Goal: Transaction & Acquisition: Obtain resource

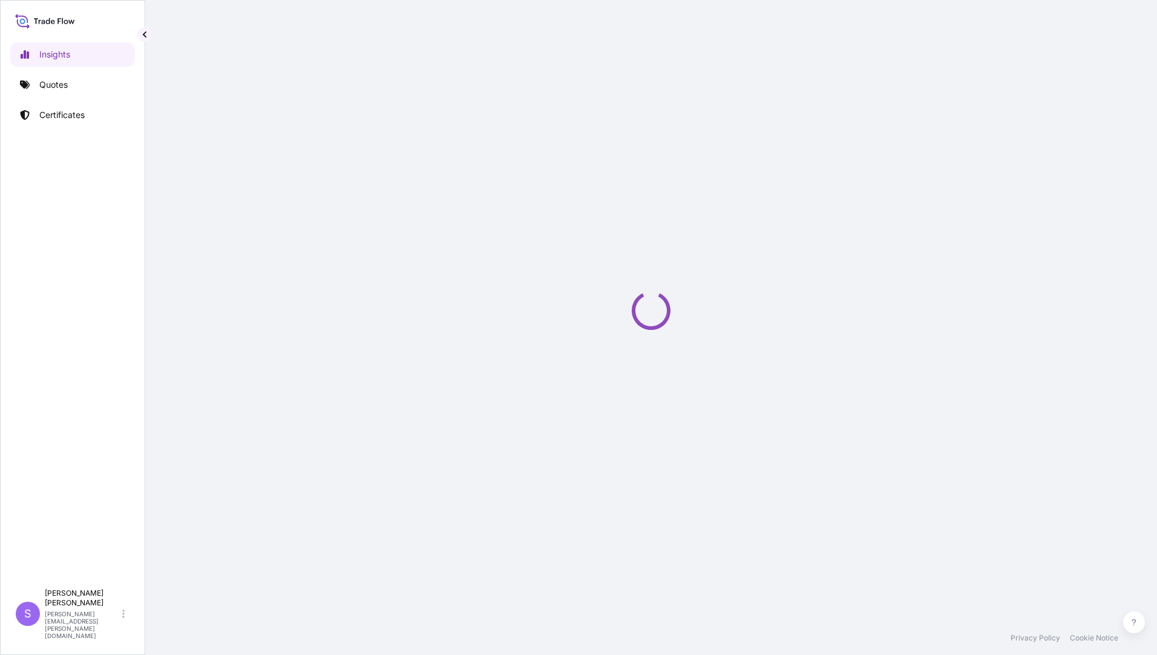
select select "2025"
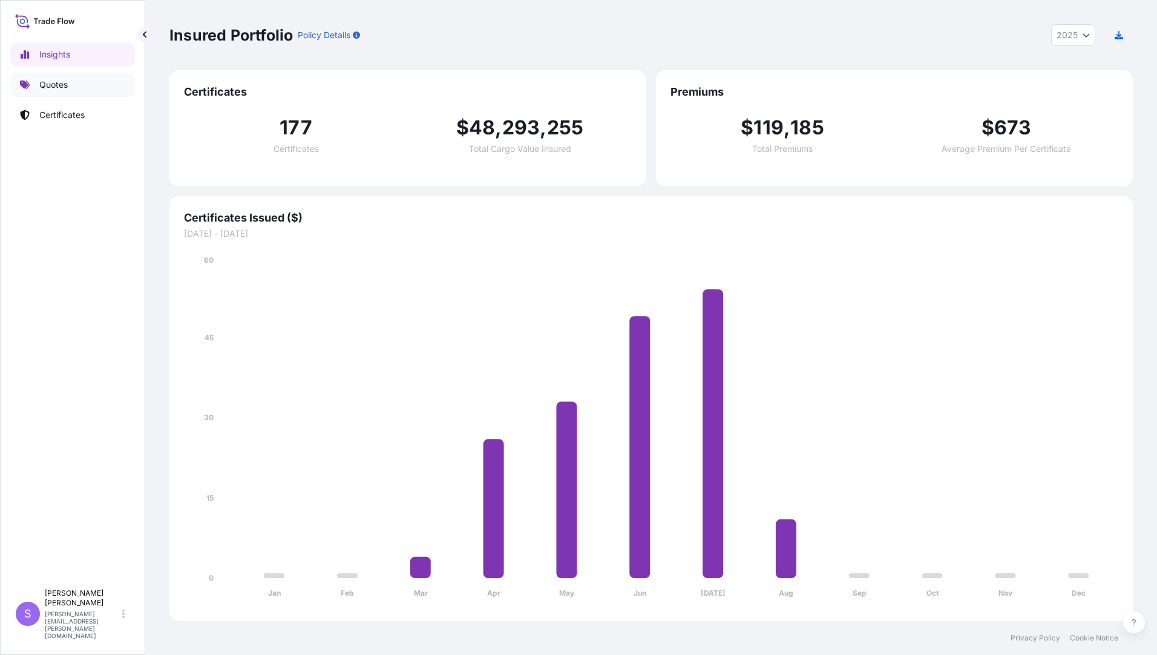
click at [50, 84] on p "Quotes" at bounding box center [53, 85] width 28 height 12
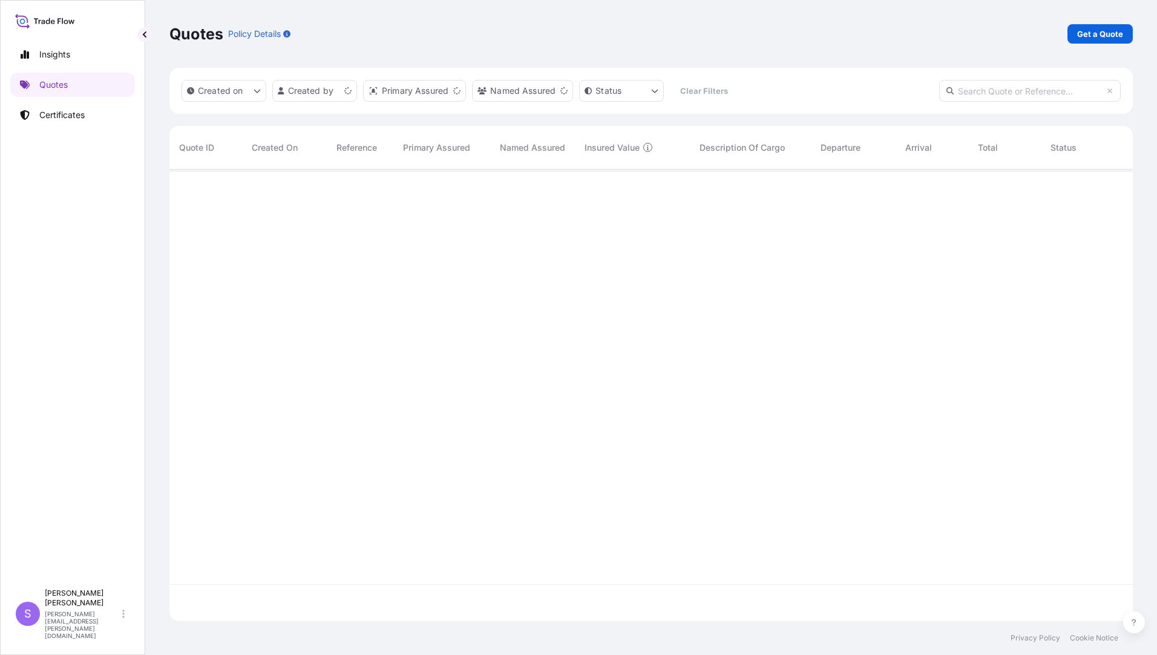
scroll to position [449, 955]
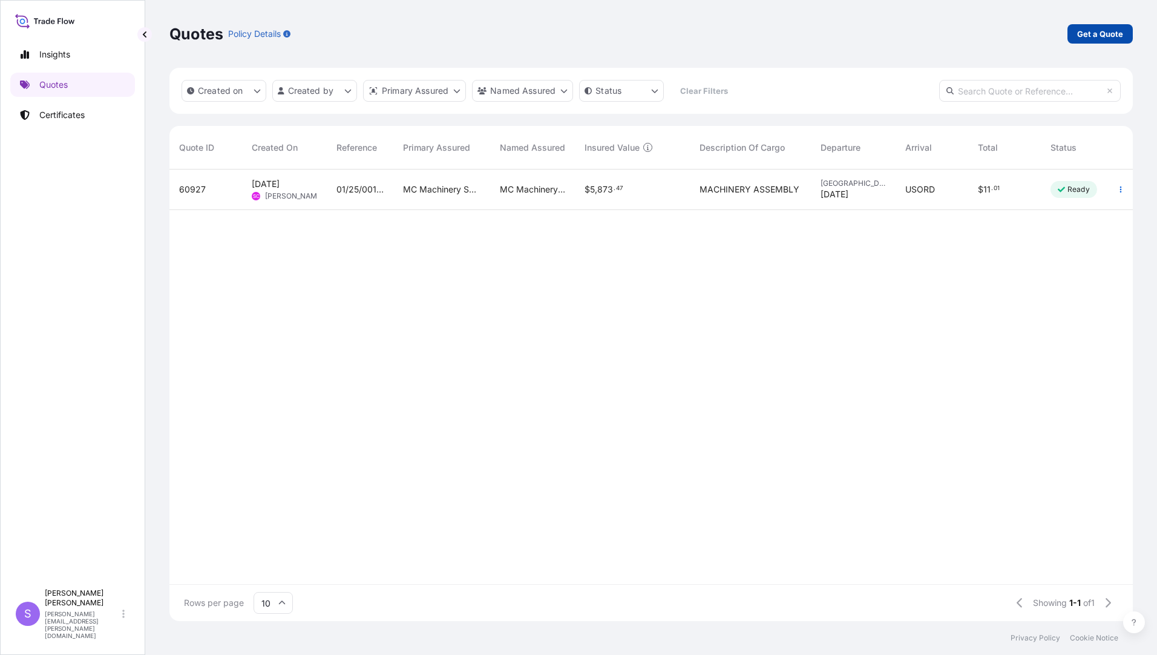
click at [1096, 32] on p "Get a Quote" at bounding box center [1100, 34] width 46 height 12
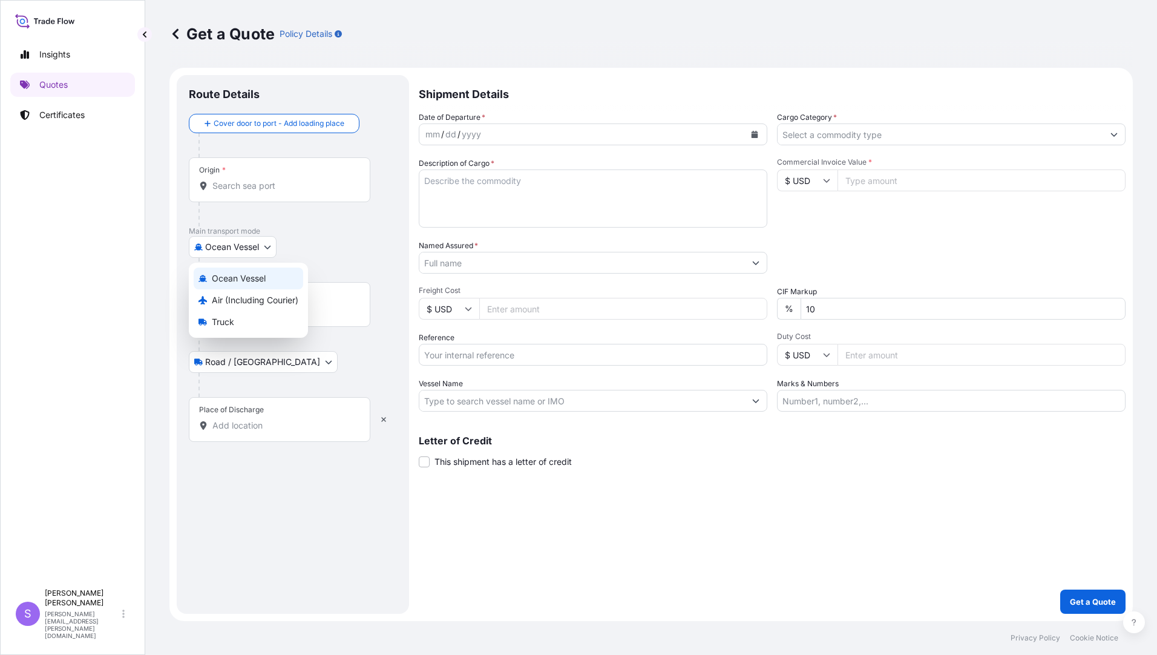
click at [273, 246] on body "Insights Quotes Certificates S [PERSON_NAME] [PERSON_NAME][EMAIL_ADDRESS][PERSO…" at bounding box center [578, 327] width 1157 height 655
click at [232, 303] on span "Air (Including Courier)" at bounding box center [255, 300] width 87 height 12
select select "Air (Including Courier)"
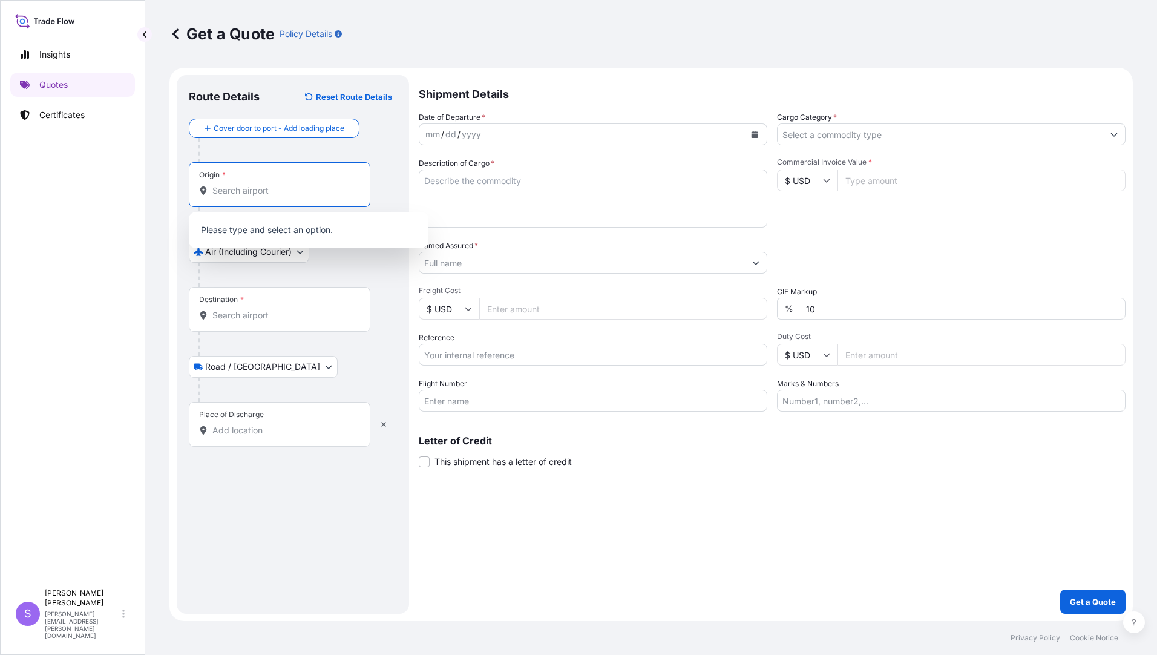
click at [251, 185] on input "Origin *" at bounding box center [283, 191] width 143 height 12
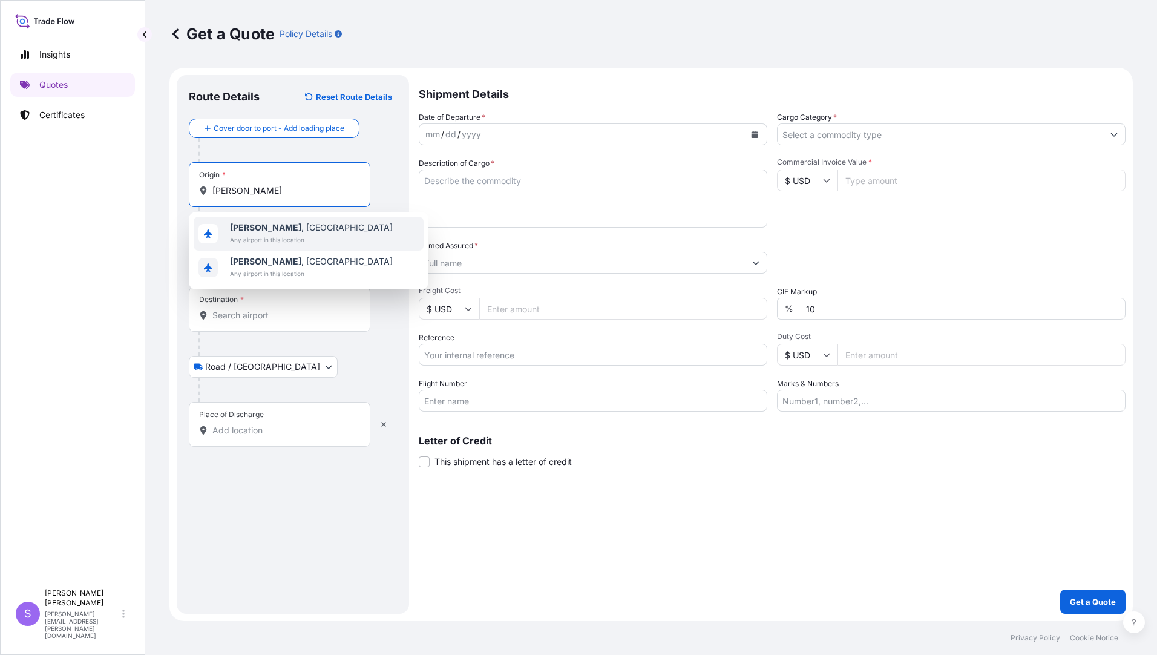
click at [267, 228] on span "[PERSON_NAME] , [GEOGRAPHIC_DATA]" at bounding box center [311, 228] width 163 height 12
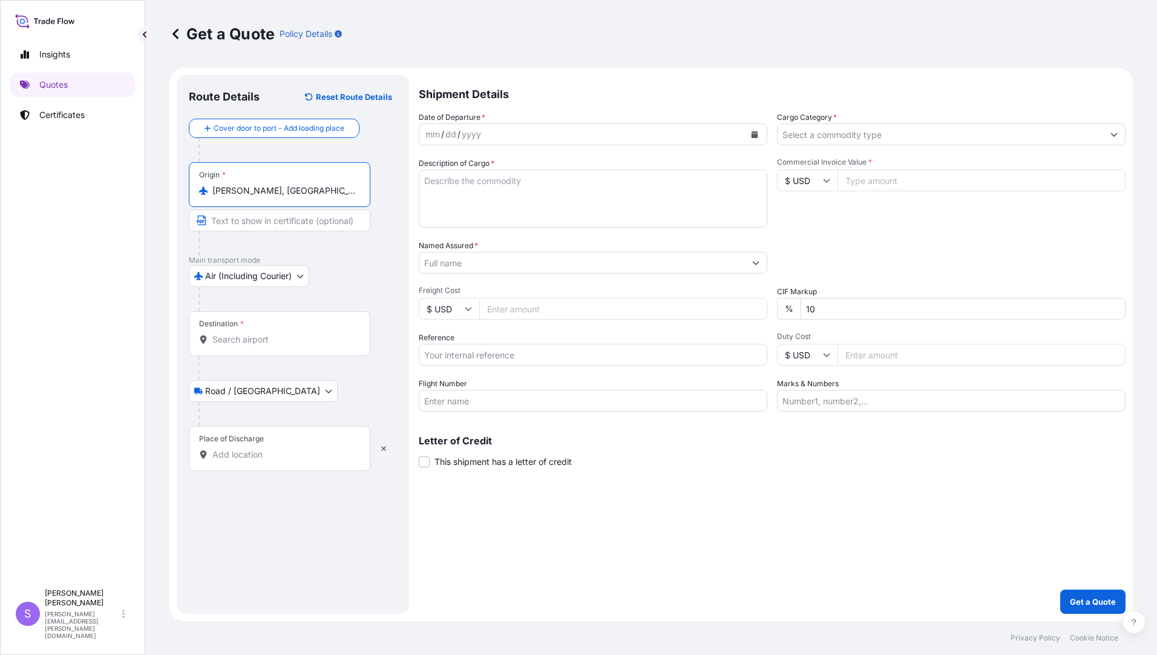
type input "[PERSON_NAME], [GEOGRAPHIC_DATA]"
click at [272, 345] on input "Destination *" at bounding box center [283, 340] width 143 height 12
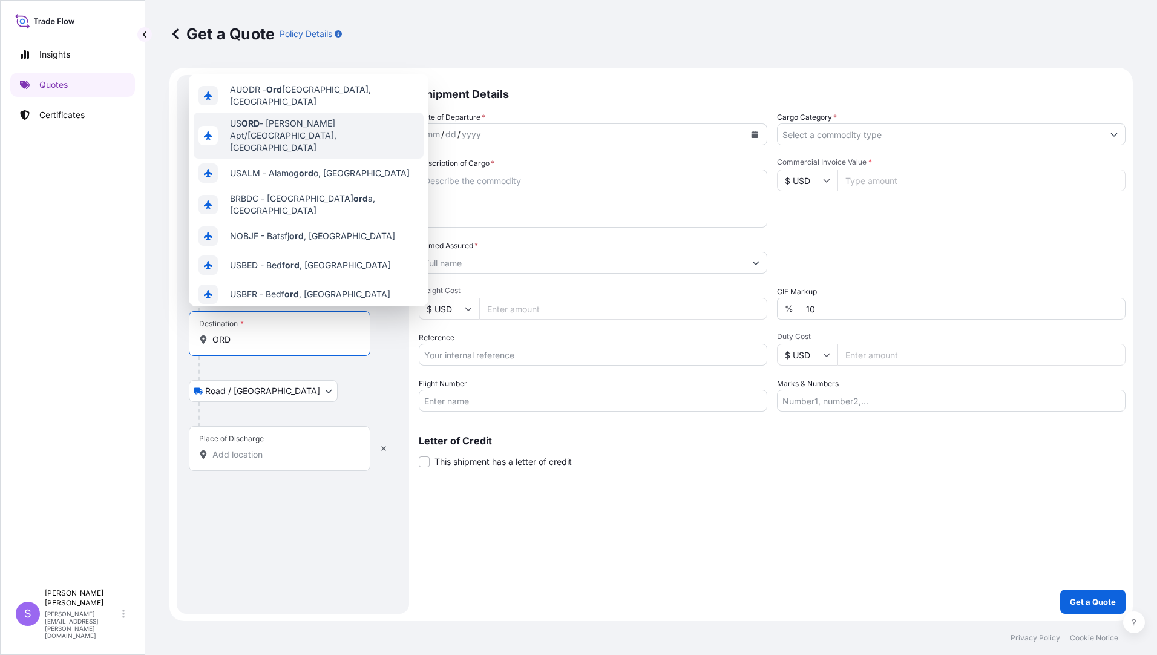
click at [308, 123] on span "US [PERSON_NAME] Apt/[GEOGRAPHIC_DATA], [GEOGRAPHIC_DATA]" at bounding box center [324, 135] width 189 height 36
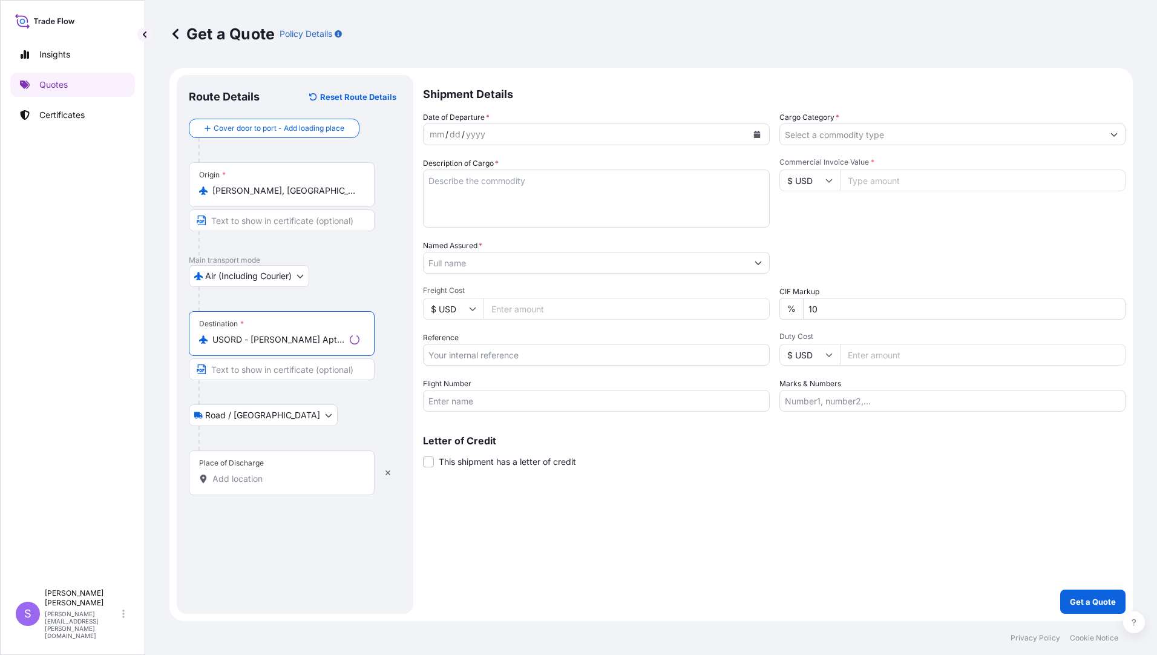
type input "USORD - [PERSON_NAME] Apt/[GEOGRAPHIC_DATA], [GEOGRAPHIC_DATA]"
click at [261, 472] on div "Place of Discharge" at bounding box center [282, 472] width 186 height 45
click at [261, 473] on input "Place of Discharge" at bounding box center [285, 479] width 147 height 12
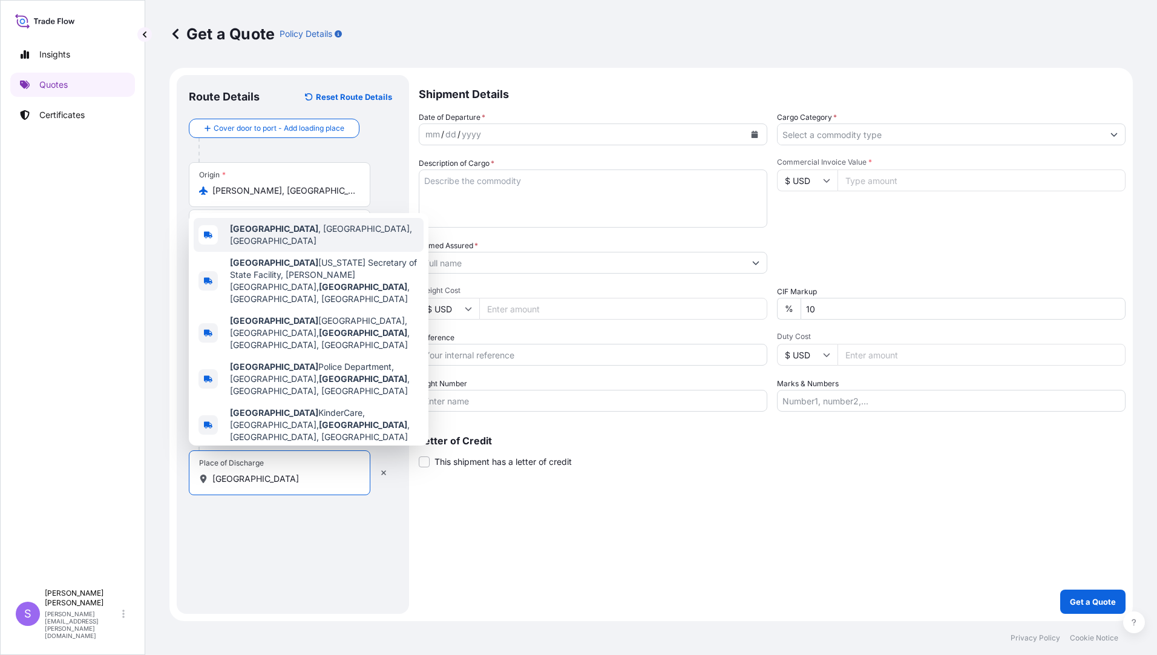
click at [326, 247] on span "[GEOGRAPHIC_DATA] , [GEOGRAPHIC_DATA], [GEOGRAPHIC_DATA]" at bounding box center [324, 235] width 189 height 24
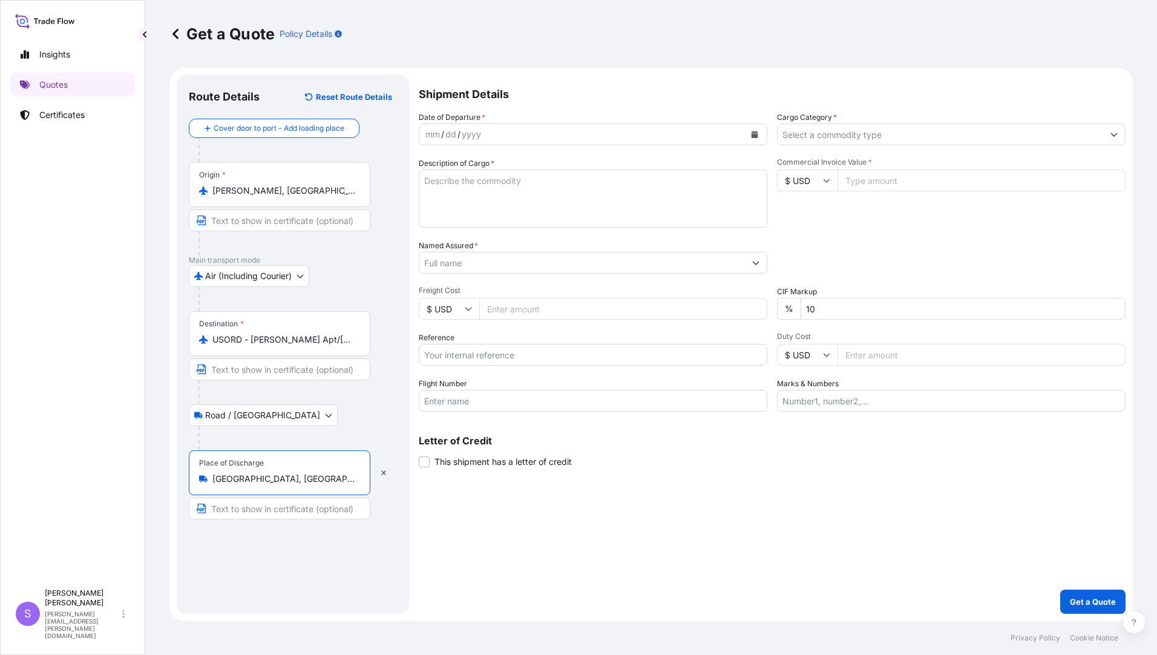
type input "[GEOGRAPHIC_DATA], [GEOGRAPHIC_DATA], [GEOGRAPHIC_DATA]"
click at [757, 134] on icon "Calendar" at bounding box center [755, 134] width 7 height 7
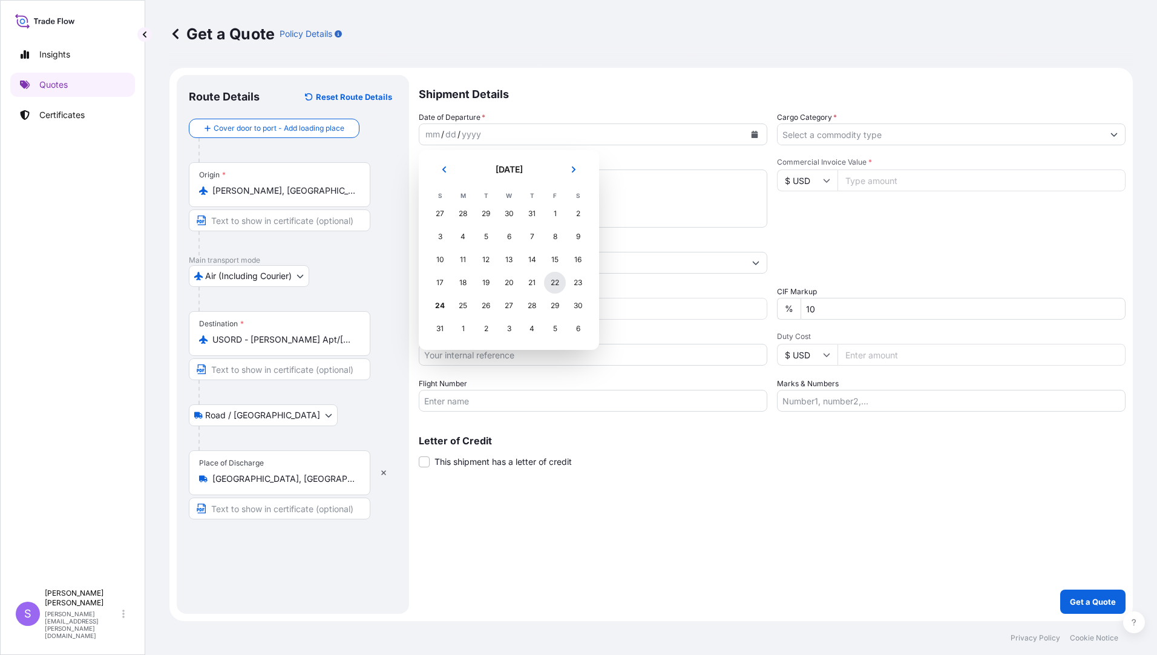
click at [554, 284] on div "22" at bounding box center [555, 283] width 22 height 22
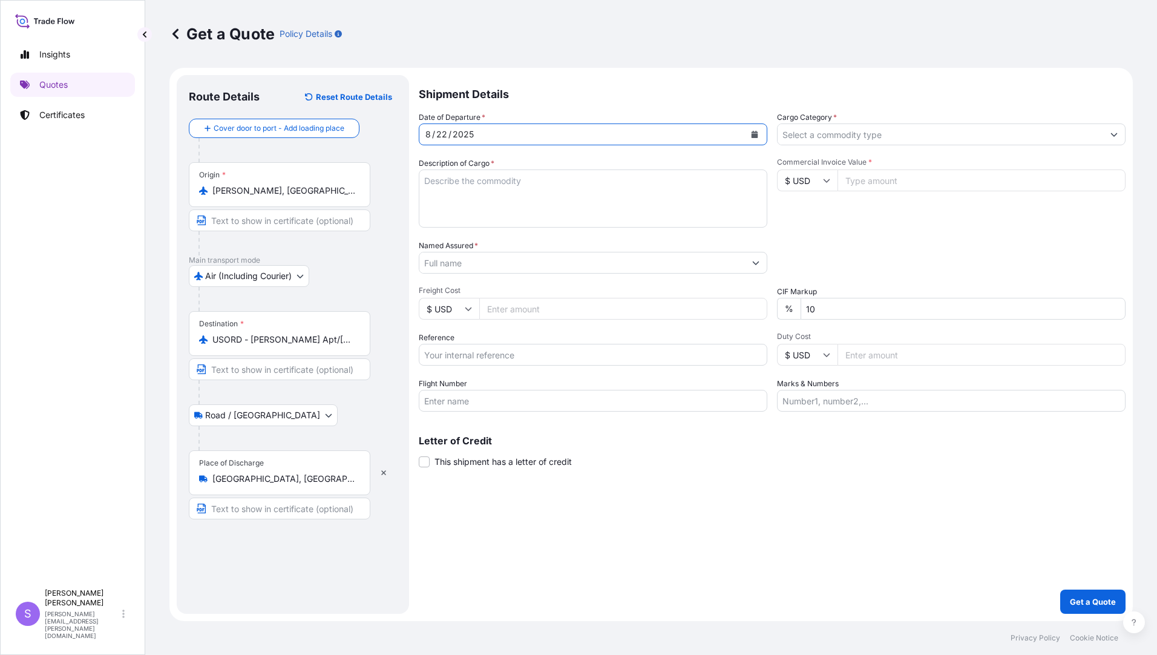
click at [828, 131] on input "Cargo Category *" at bounding box center [941, 134] width 326 height 22
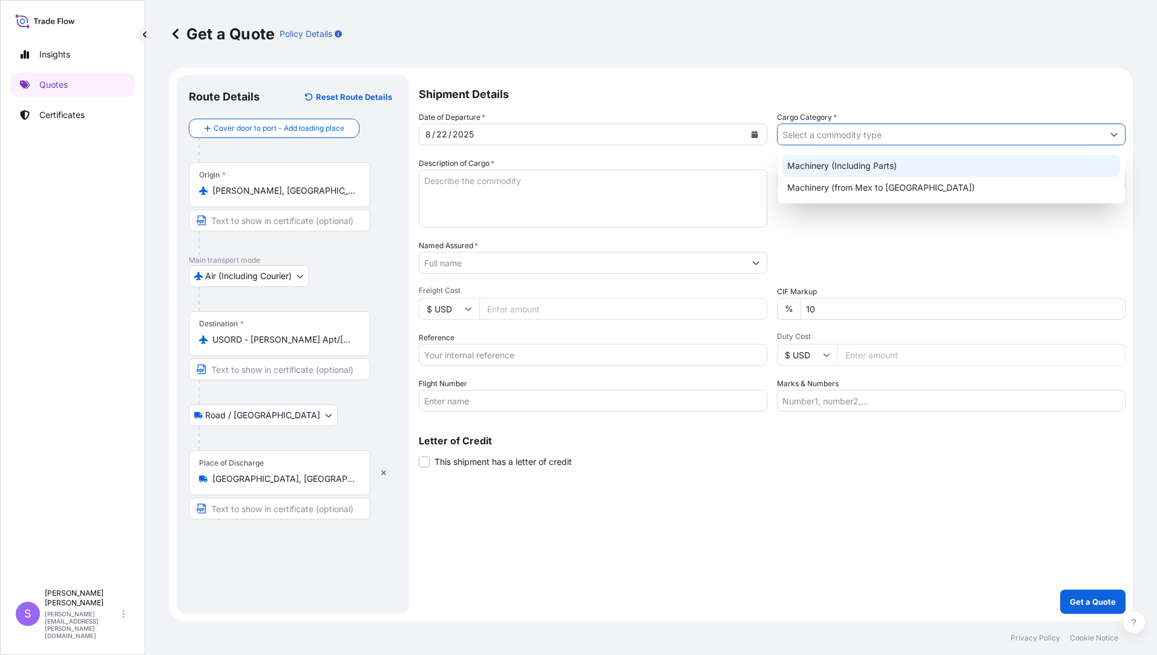
click at [824, 163] on div "Machinery (Including Parts)" at bounding box center [952, 166] width 338 height 22
type input "Machinery (Including Parts)"
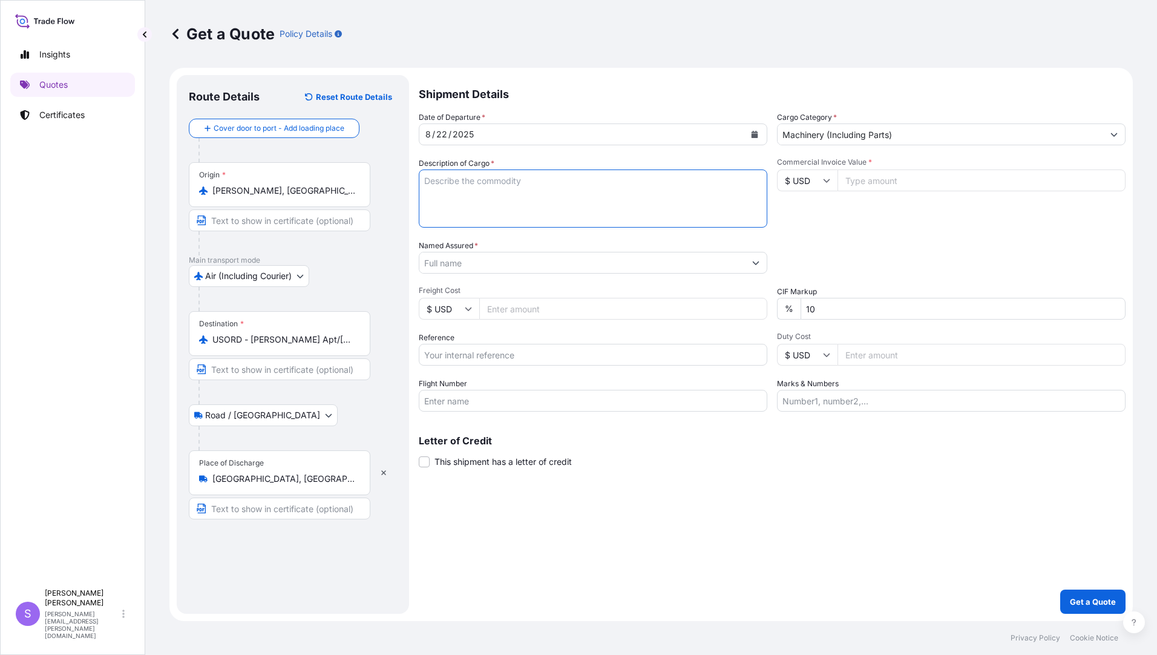
click at [567, 200] on textarea "Description of Cargo *" at bounding box center [593, 198] width 349 height 58
type textarea "INGERSOLL PARTS SHIPMENT"
click at [896, 180] on input "Commercial Invoice Value *" at bounding box center [982, 180] width 288 height 22
type input "3922.07"
click at [514, 264] on input "Named Assured *" at bounding box center [582, 263] width 326 height 22
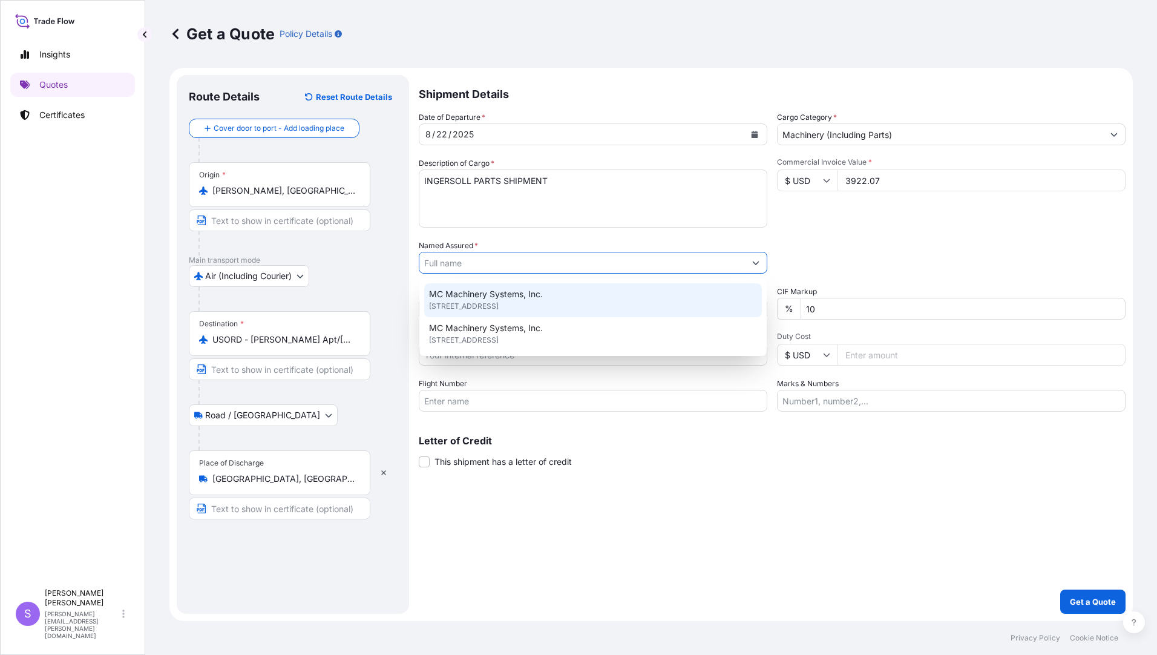
click at [494, 289] on span "MC Machinery Systems, Inc." at bounding box center [486, 294] width 114 height 12
type input "MC Machinery Systems, Inc."
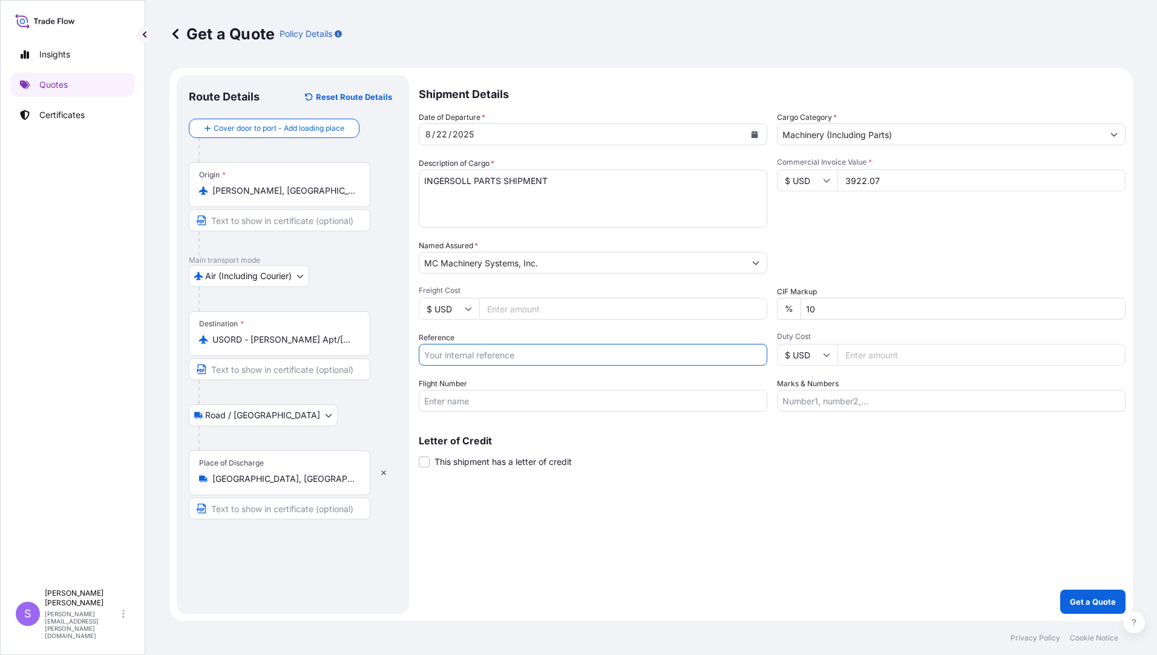
click at [535, 355] on input "Reference" at bounding box center [593, 355] width 349 height 22
type input "YDG-0242 0062"
click at [860, 355] on input "Duty Cost" at bounding box center [982, 355] width 288 height 22
type input "559.19"
click at [518, 397] on input "Flight Number" at bounding box center [593, 401] width 349 height 22
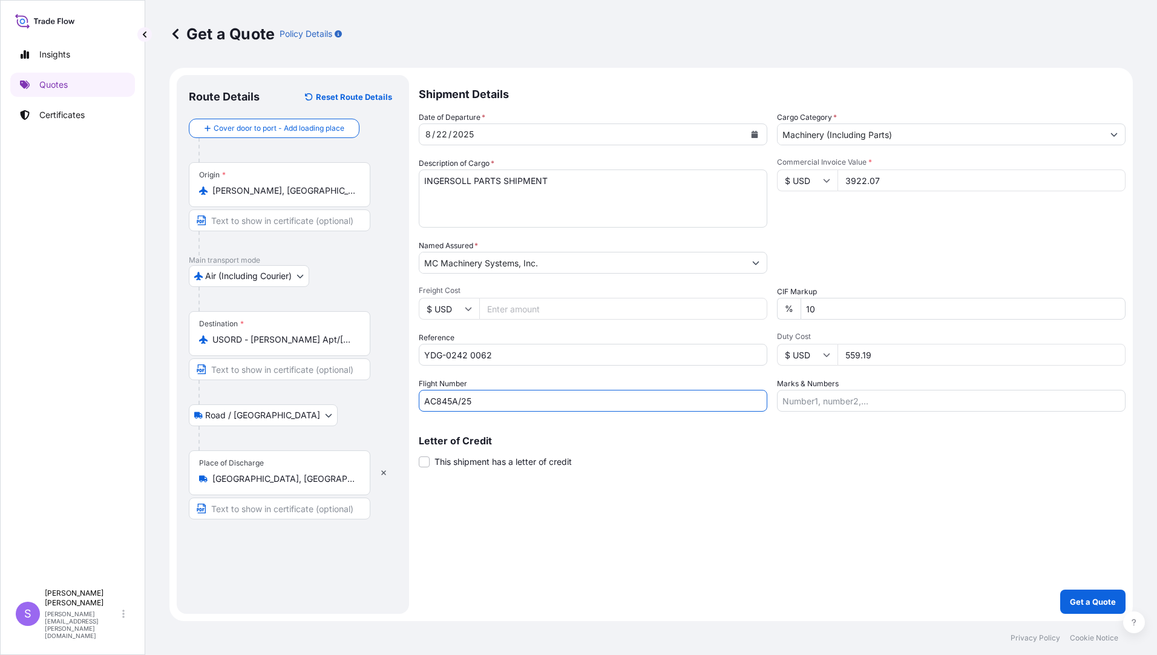
type input "AC845A/25"
click at [881, 400] on input "Marks & Numbers" at bounding box center [951, 401] width 349 height 22
type input "195808, 196298, 196414"
click at [1085, 602] on p "Get a Quote" at bounding box center [1093, 602] width 46 height 12
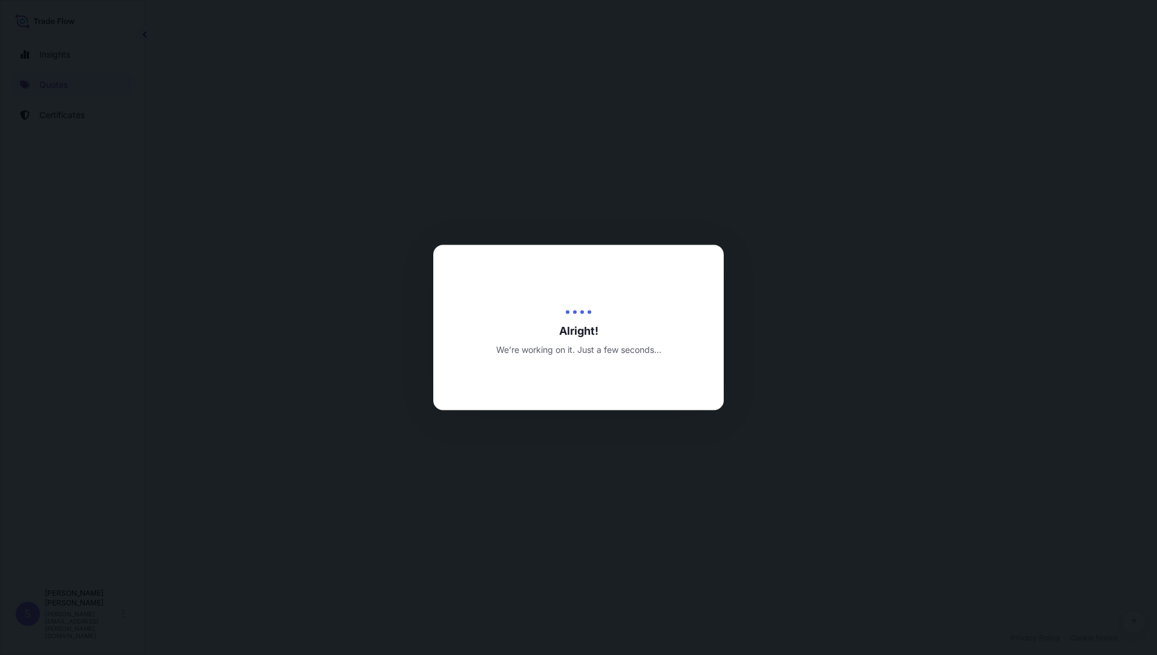
select select "Air (Including Courier)"
select select "Road / [GEOGRAPHIC_DATA]"
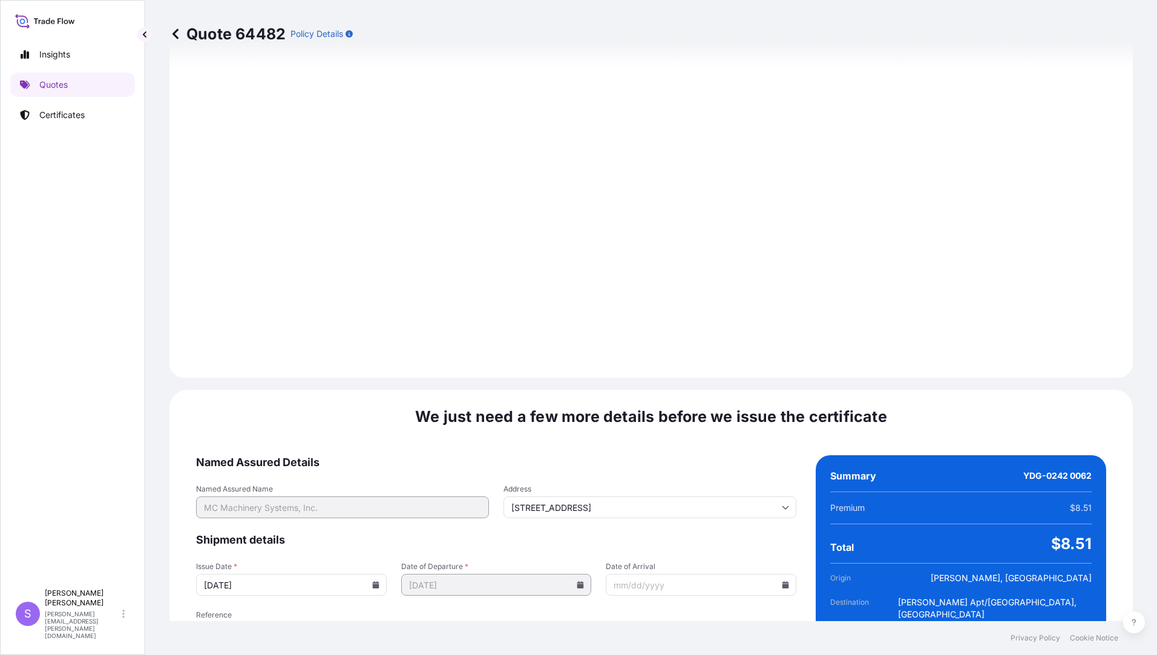
scroll to position [1332, 0]
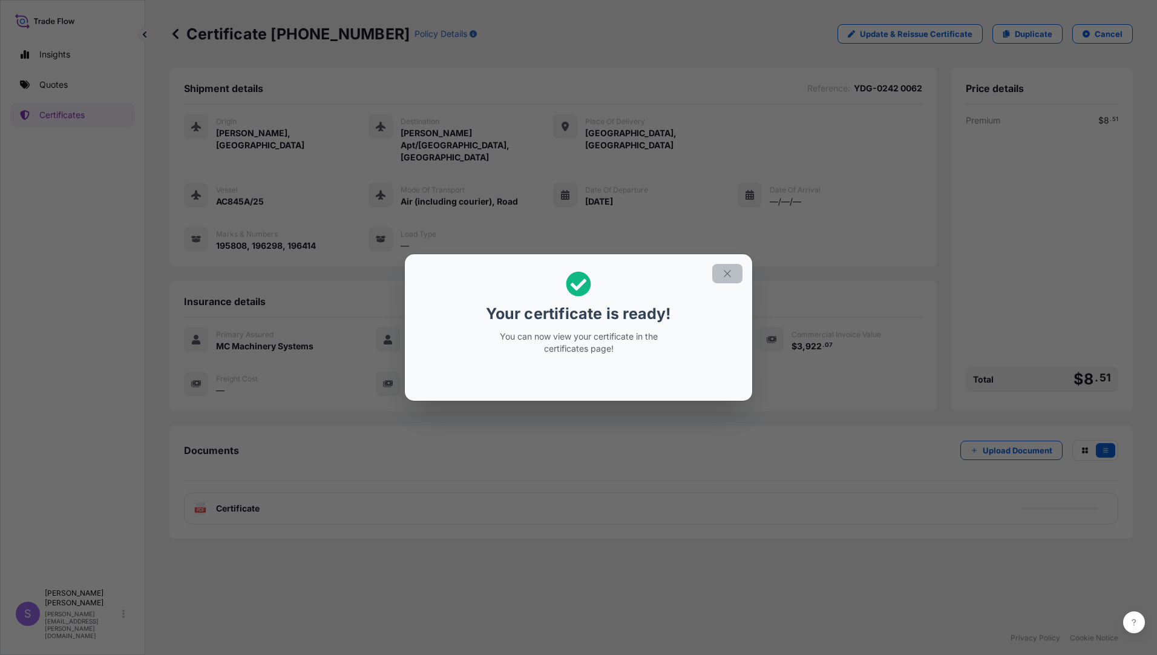
click at [729, 274] on icon "button" at bounding box center [727, 273] width 11 height 11
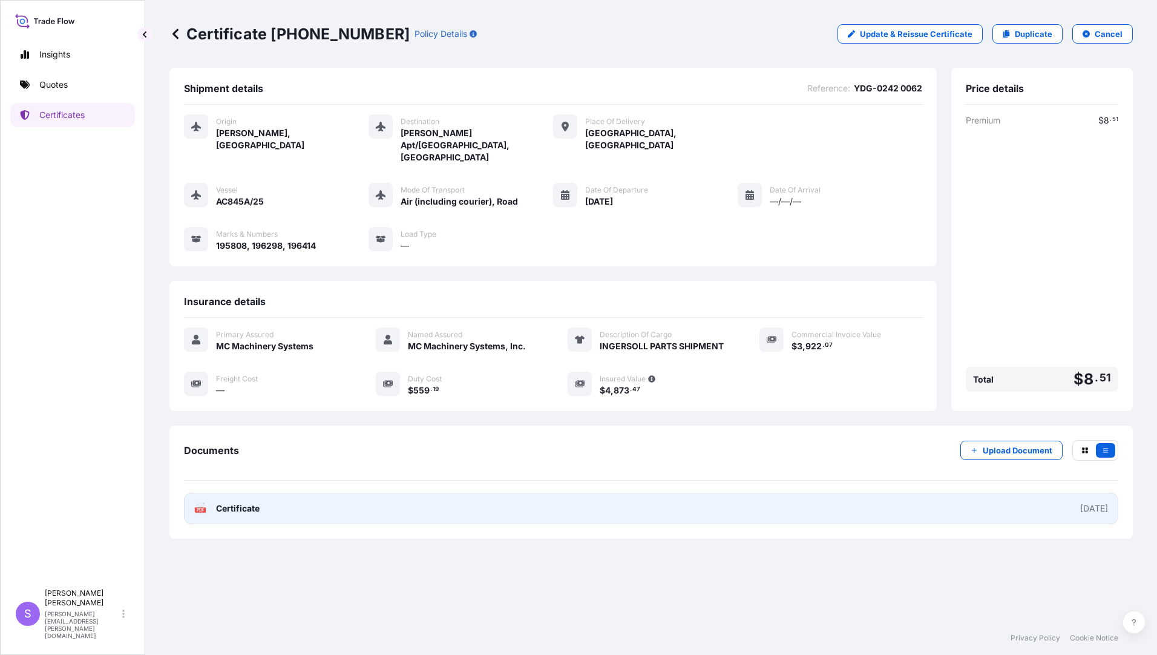
click at [232, 502] on span "Certificate" at bounding box center [238, 508] width 44 height 12
